Goal: Task Accomplishment & Management: Use online tool/utility

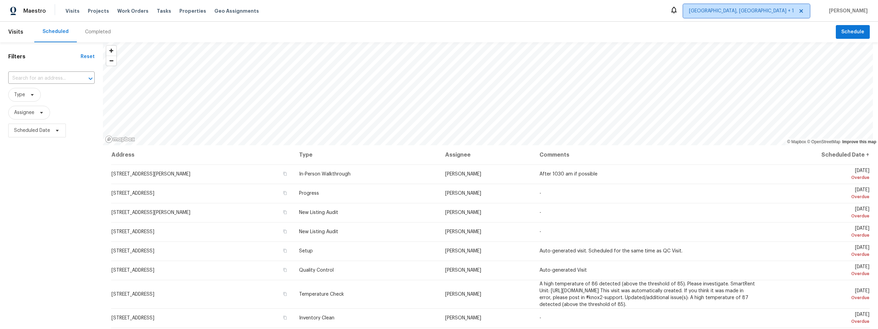
click at [775, 10] on span "[GEOGRAPHIC_DATA], [GEOGRAPHIC_DATA] + 1" at bounding box center [741, 11] width 105 height 7
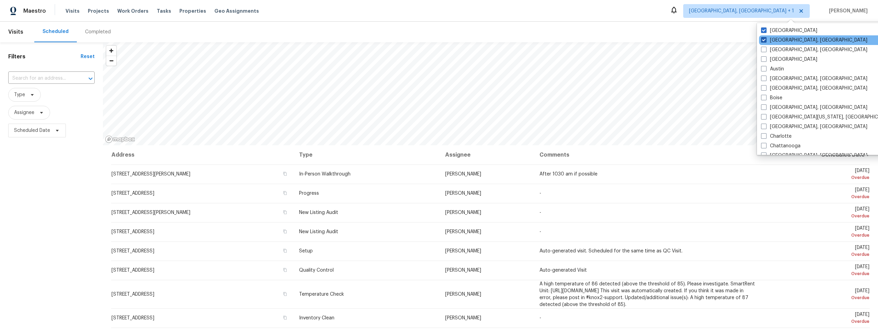
click at [764, 37] on span at bounding box center [763, 39] width 5 height 5
click at [764, 37] on input "Albuquerque, NM" at bounding box center [763, 39] width 4 height 4
checkbox input "false"
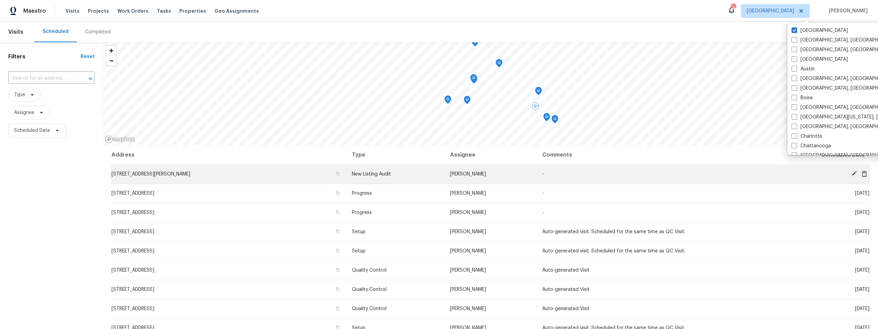
click at [852, 173] on icon at bounding box center [854, 173] width 5 height 5
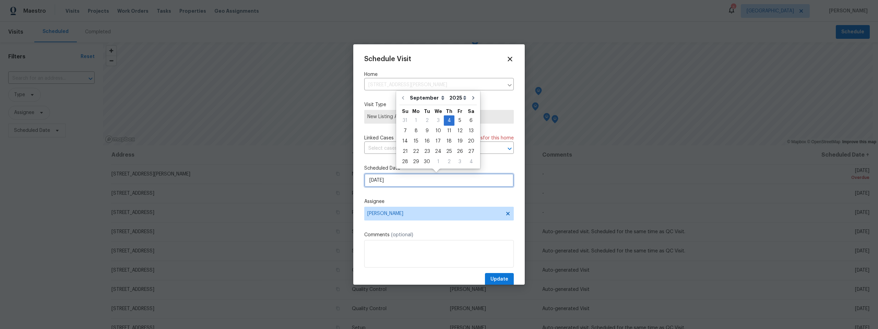
click at [397, 180] on input "9/4/2025" at bounding box center [439, 180] width 150 height 14
click at [415, 130] on div "8" at bounding box center [416, 131] width 11 height 10
type input "9/8/2025"
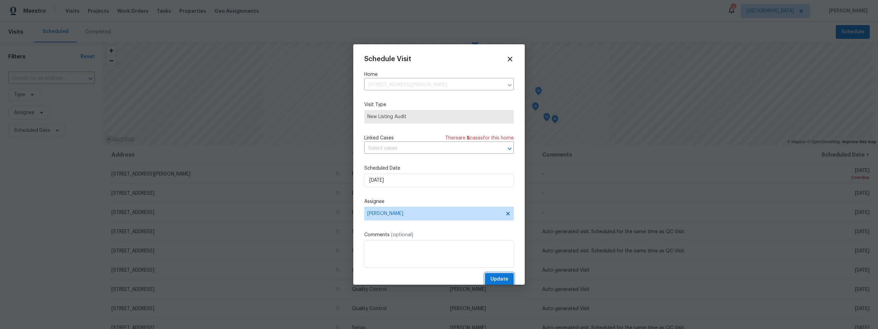
click at [499, 275] on button "Update" at bounding box center [499, 279] width 29 height 13
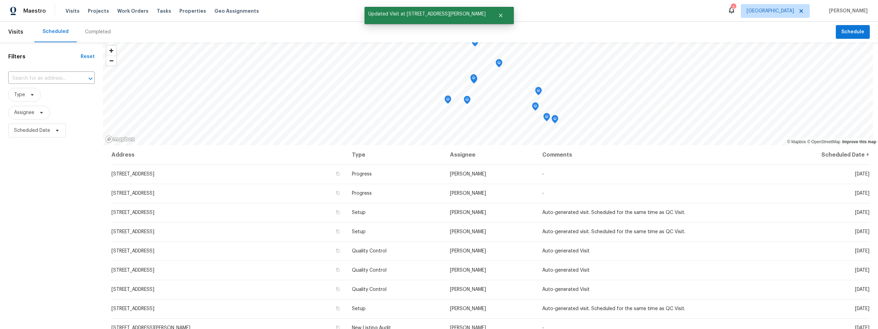
click at [101, 32] on div "Completed" at bounding box center [98, 31] width 26 height 7
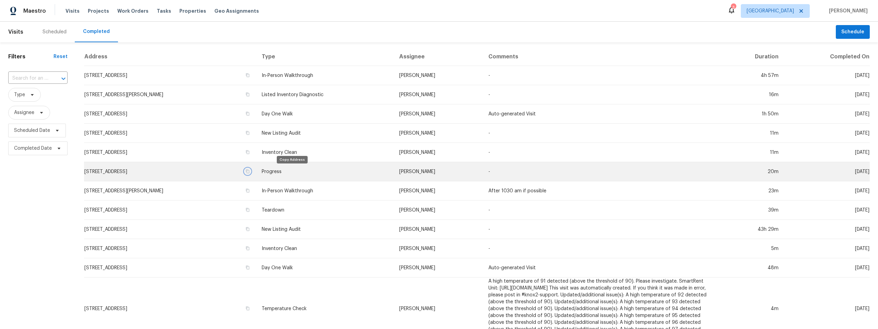
click at [250, 171] on icon "button" at bounding box center [248, 171] width 4 height 4
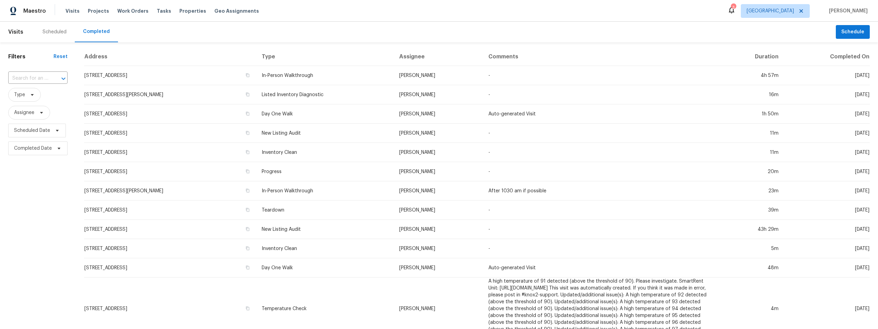
click at [55, 31] on div "Scheduled" at bounding box center [55, 31] width 24 height 7
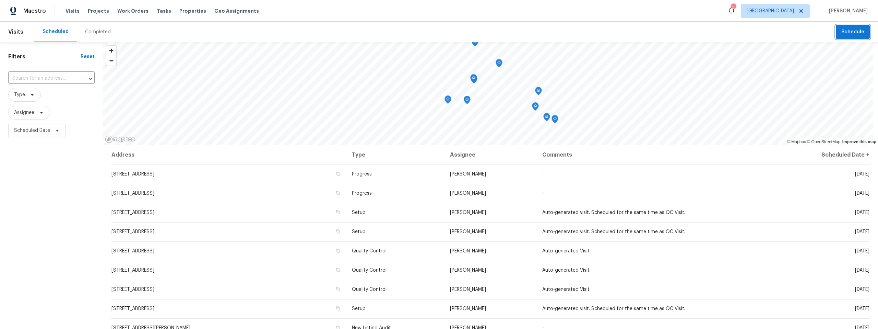
click at [842, 32] on span "Schedule" at bounding box center [853, 32] width 23 height 9
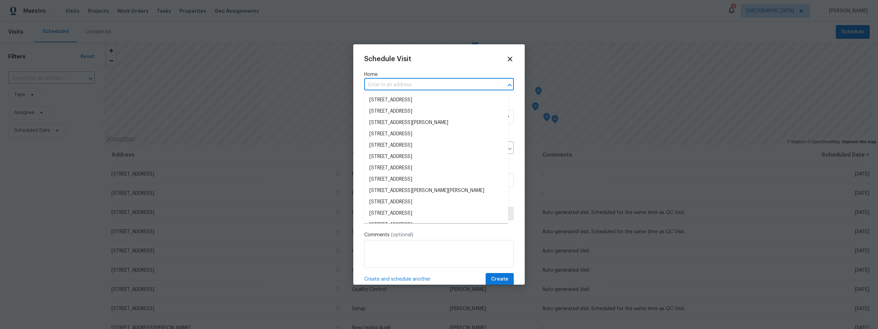
paste input "7437 E Calle Sinaloa, Tucson, AZ 85710"
type input "7437 E Calle Sinaloa, Tucson, AZ 85710"
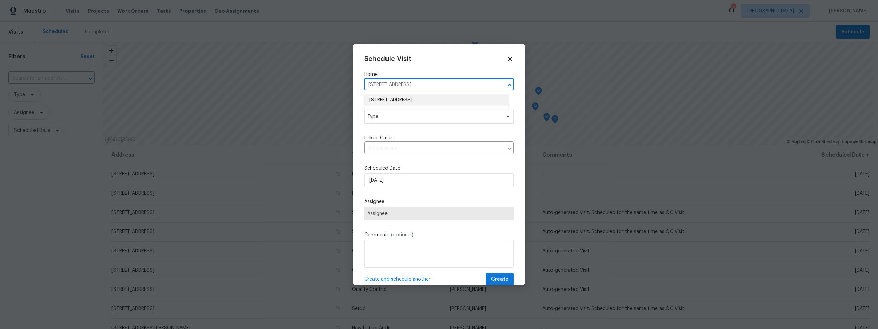
click at [417, 98] on li "7437 E Calle Sinaloa, Tucson, AZ 85710" at bounding box center [436, 99] width 144 height 11
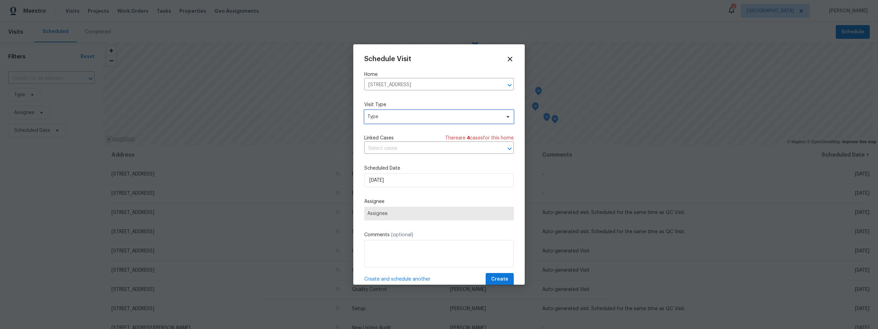
click at [408, 116] on span "Type" at bounding box center [434, 116] width 133 height 7
type input "pr"
click at [385, 176] on div "Progress" at bounding box center [379, 177] width 20 height 7
click at [399, 214] on span "Assignee" at bounding box center [435, 213] width 135 height 5
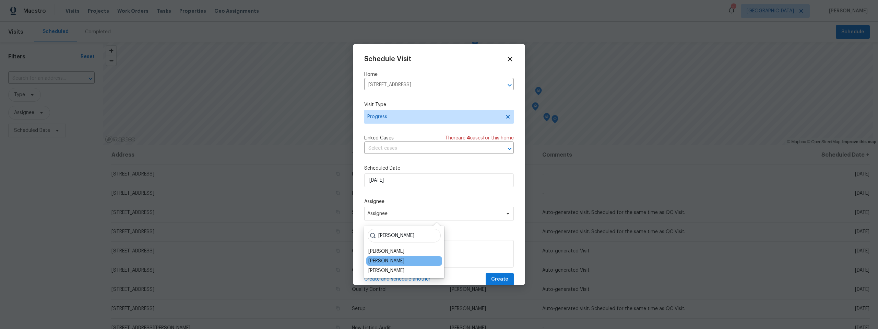
type input "john"
click at [393, 261] on div "[PERSON_NAME]" at bounding box center [404, 261] width 76 height 10
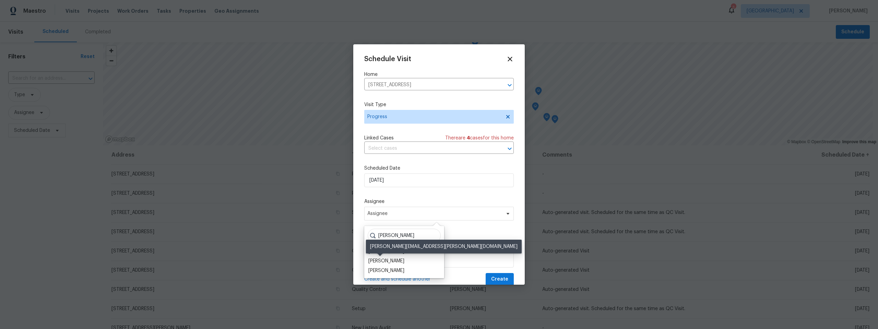
click at [384, 259] on div "[PERSON_NAME]" at bounding box center [387, 260] width 36 height 7
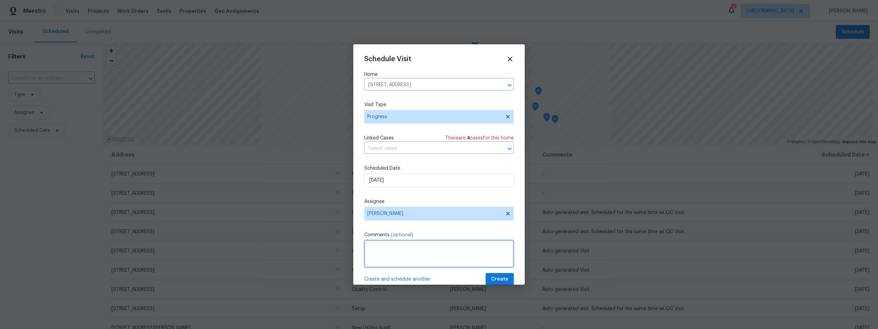
click at [385, 246] on textarea at bounding box center [439, 253] width 150 height 27
type textarea "Follow up to odor treatment"
click at [491, 277] on span "Create" at bounding box center [499, 279] width 17 height 9
